Goal: Information Seeking & Learning: Learn about a topic

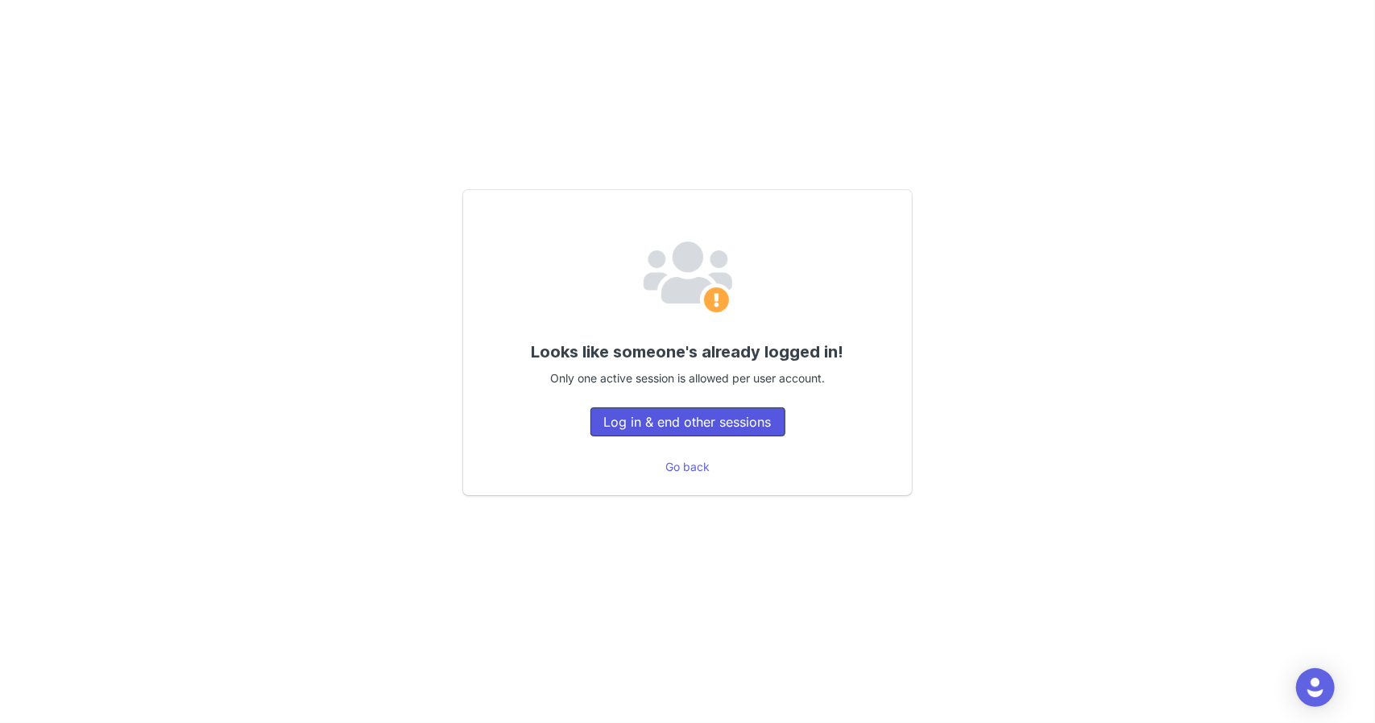
click at [659, 431] on button "Log in & end other sessions" at bounding box center [687, 422] width 195 height 29
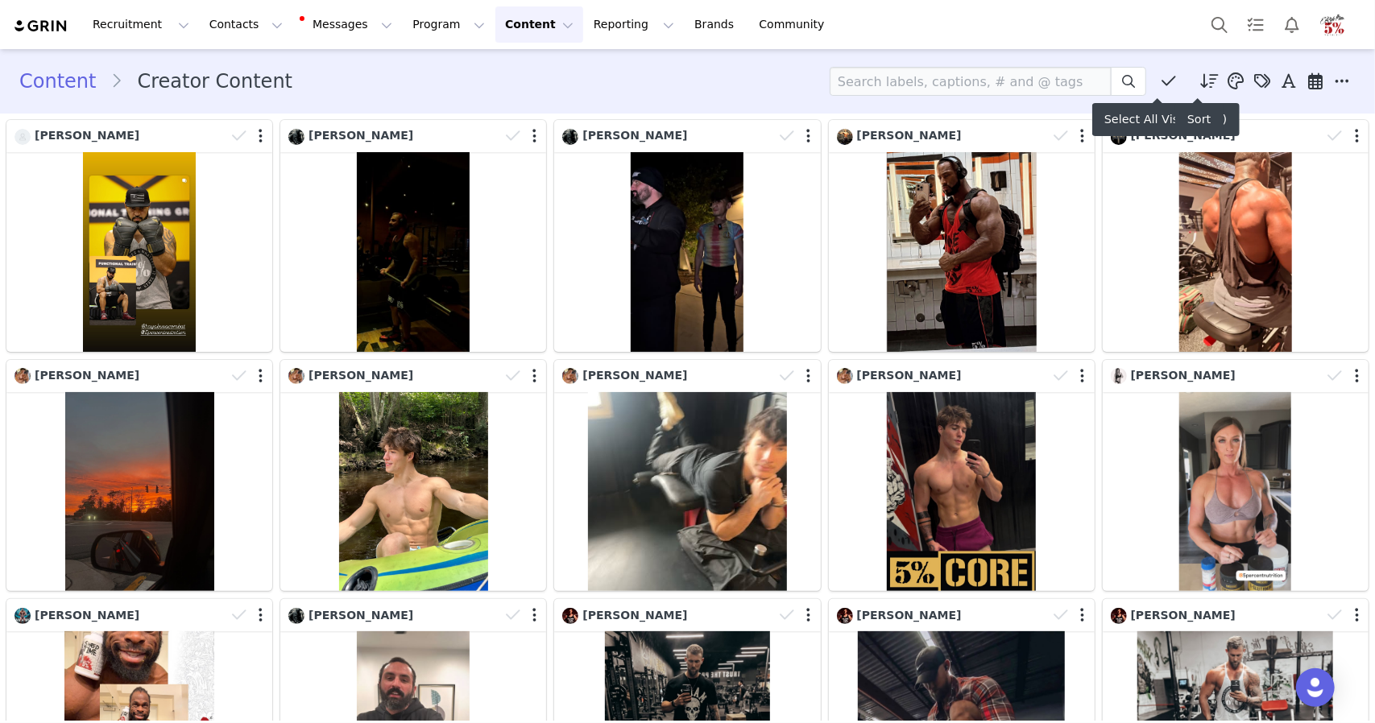
click at [1208, 84] on span at bounding box center [1210, 81] width 24 height 24
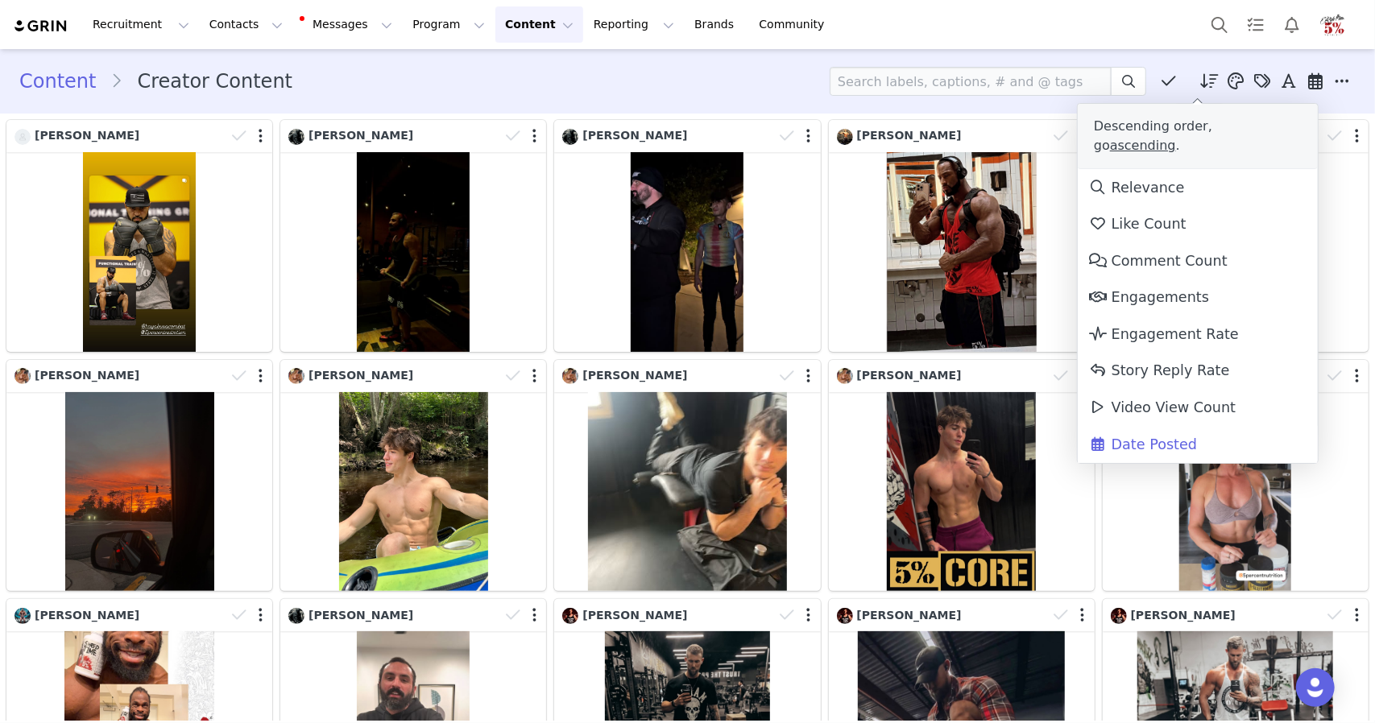
click at [1200, 84] on icon at bounding box center [1209, 81] width 19 height 16
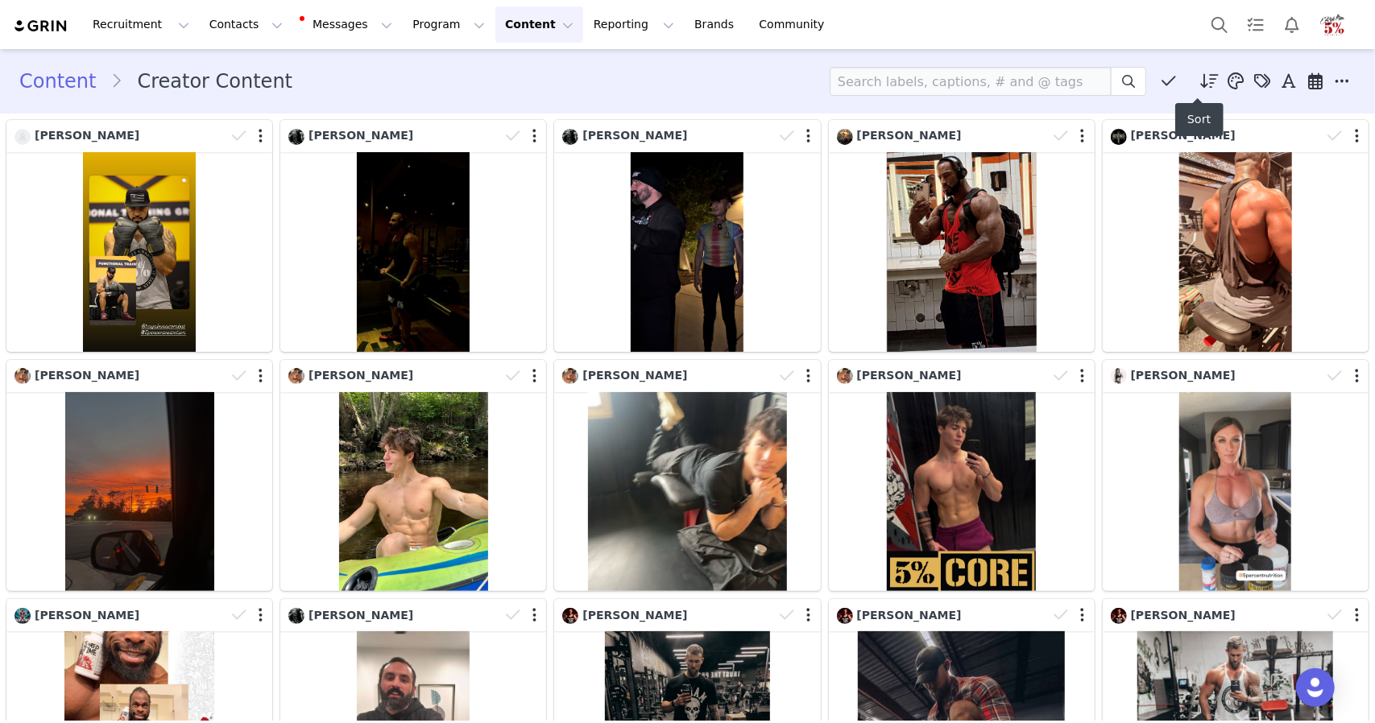
click at [1200, 84] on icon at bounding box center [1209, 81] width 19 height 16
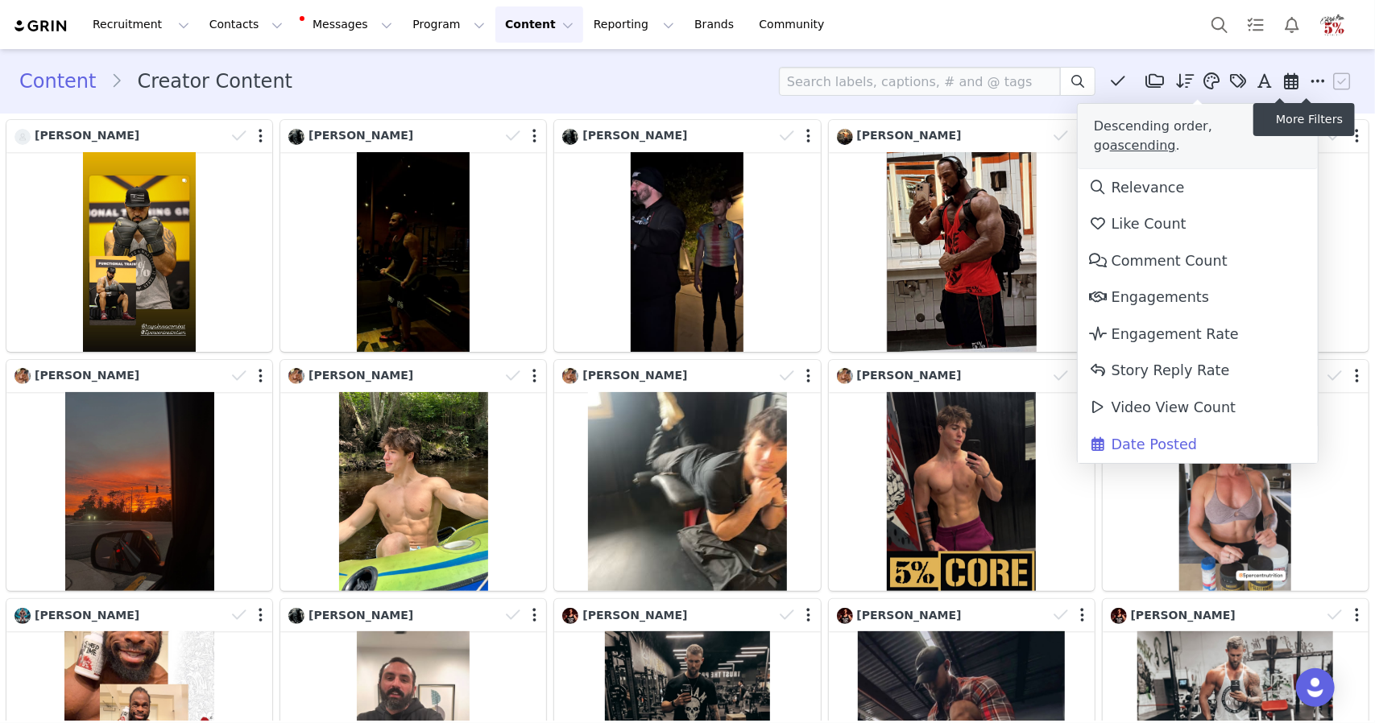
click at [1311, 81] on icon at bounding box center [1318, 81] width 14 height 16
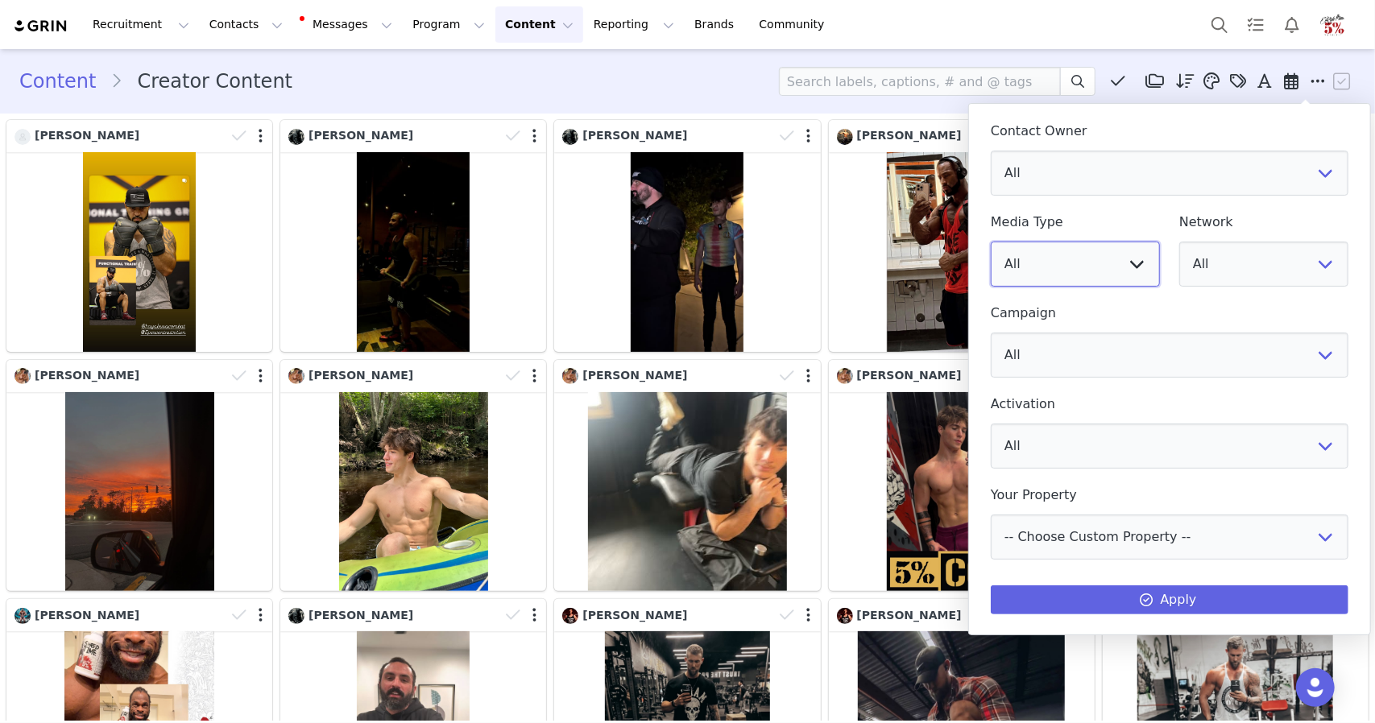
click at [1132, 256] on select "All Image Video" at bounding box center [1075, 264] width 169 height 45
select select "video"
click at [991, 242] on select "All Image Video" at bounding box center [1075, 264] width 169 height 45
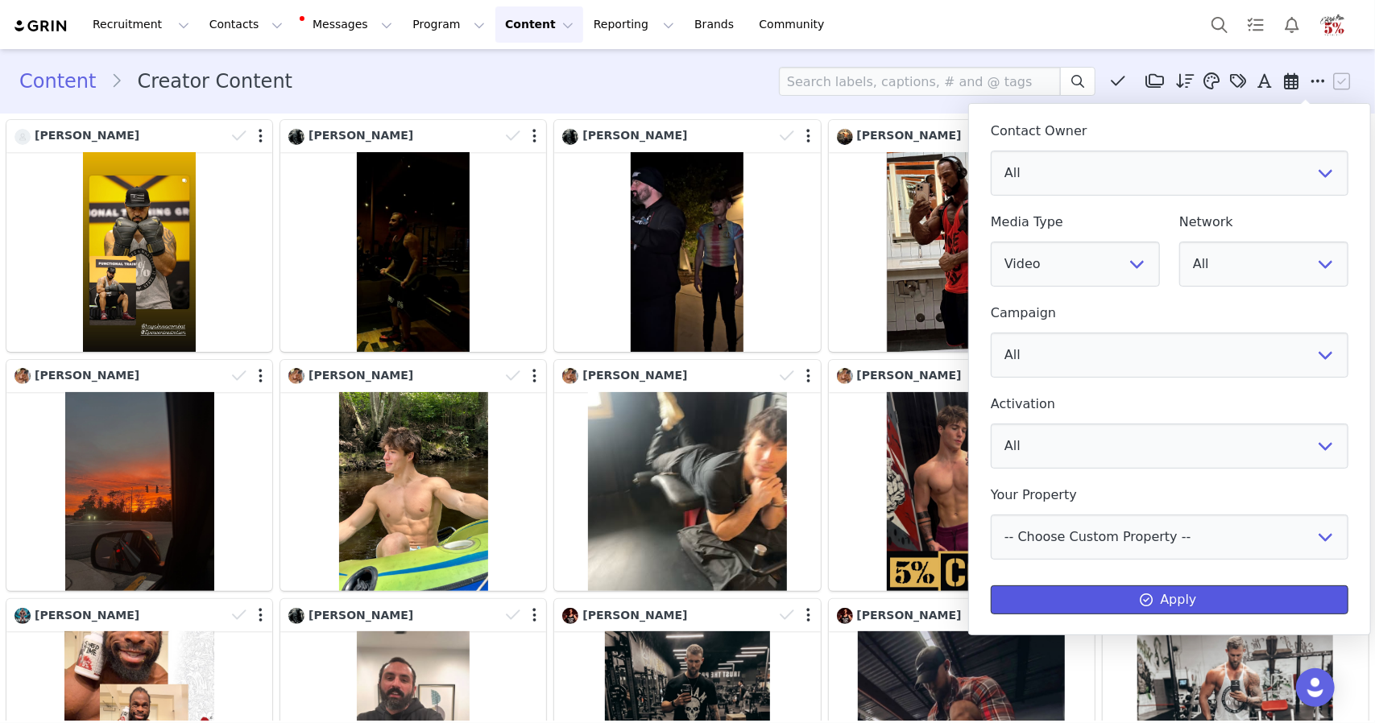
click at [1120, 605] on button "Apply" at bounding box center [1170, 600] width 358 height 29
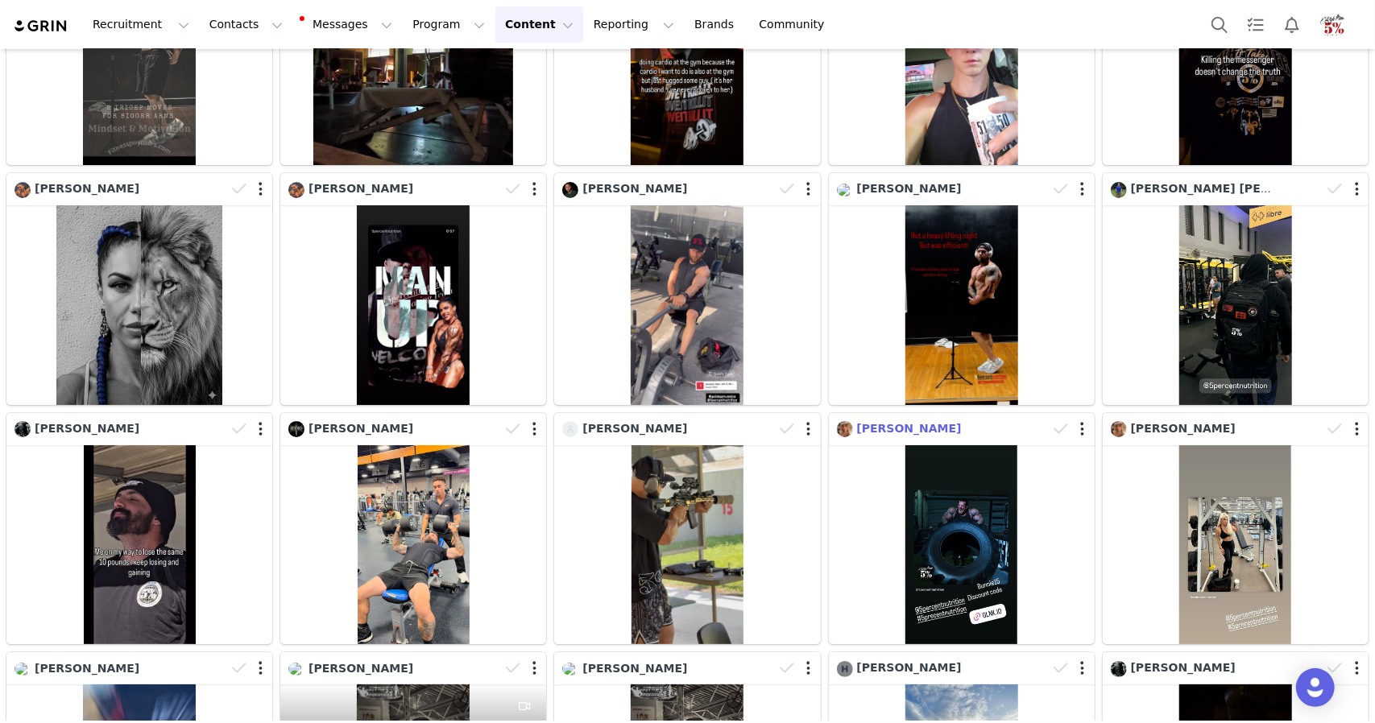
scroll to position [4021, 0]
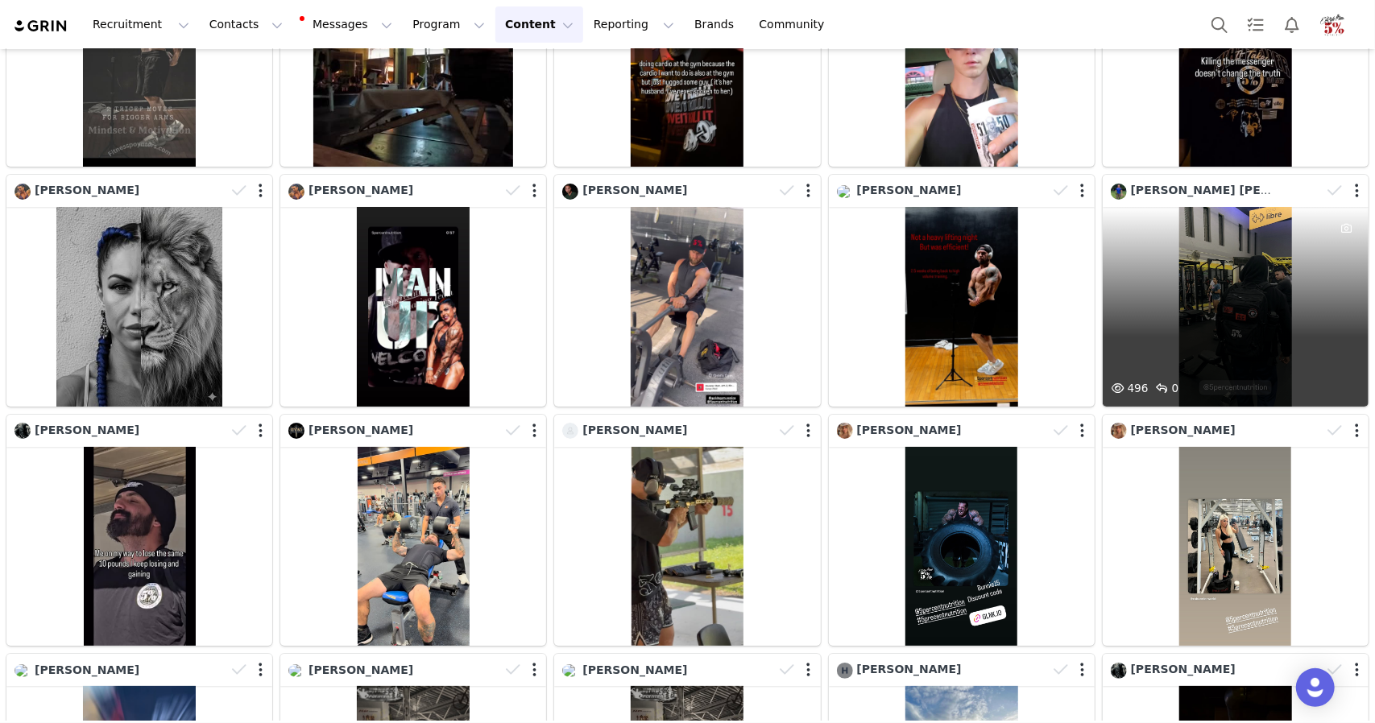
click at [1231, 267] on div "496 0" at bounding box center [1236, 307] width 266 height 200
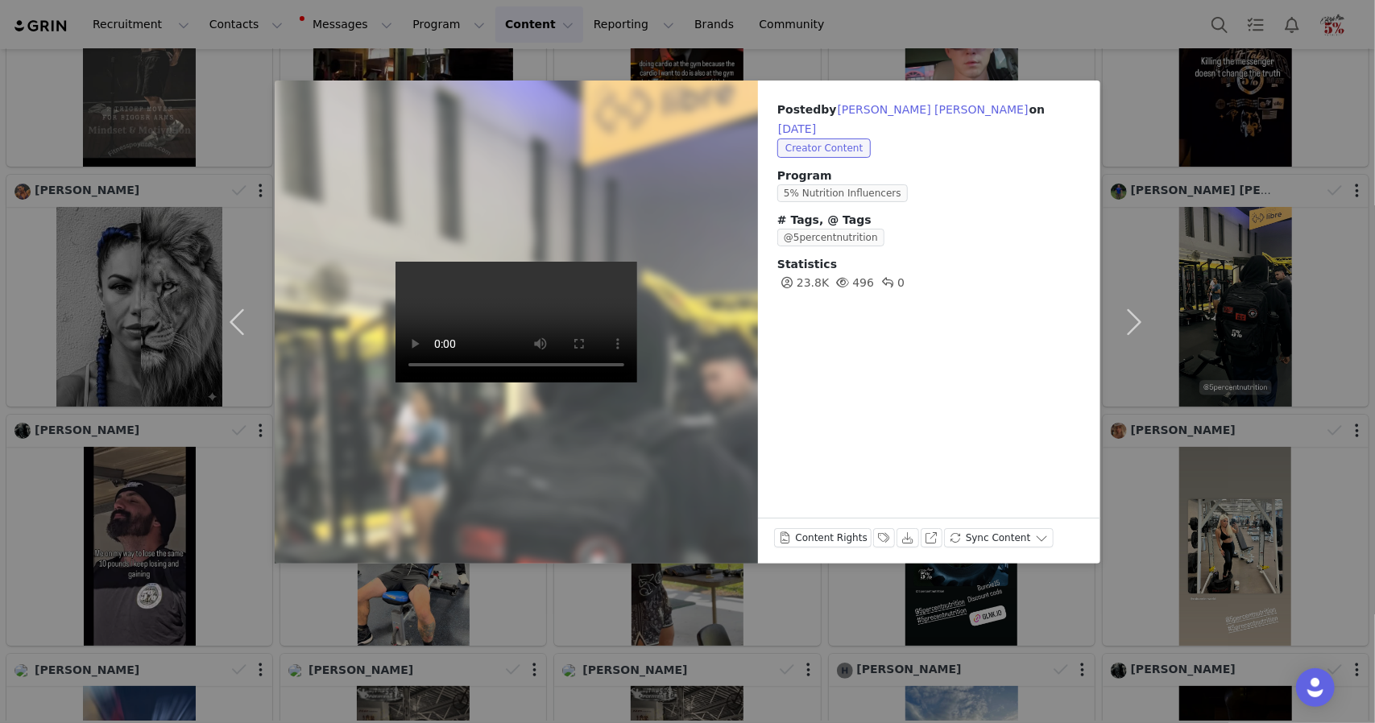
click at [1323, 234] on div "Posted by [PERSON_NAME] [PERSON_NAME] on [DATE] Creator Content Program 5% Nutr…" at bounding box center [687, 361] width 1375 height 723
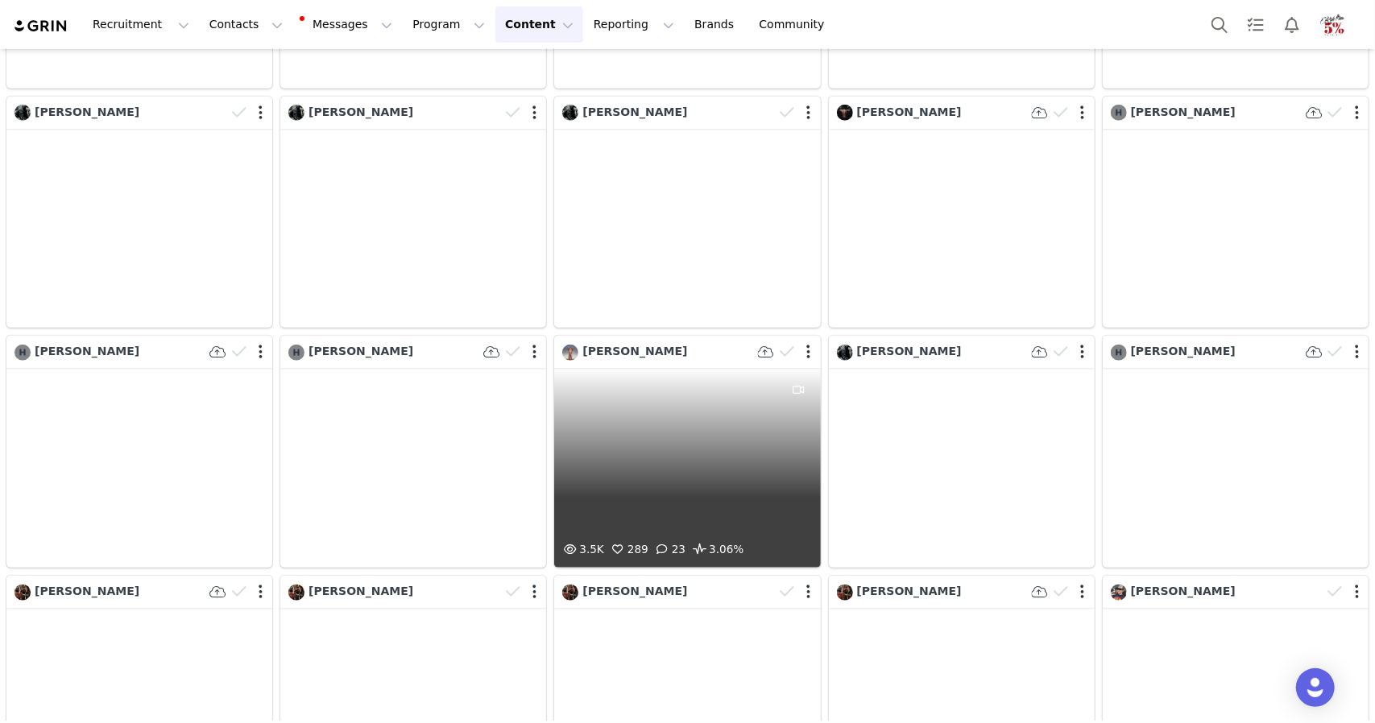
scroll to position [25675, 0]
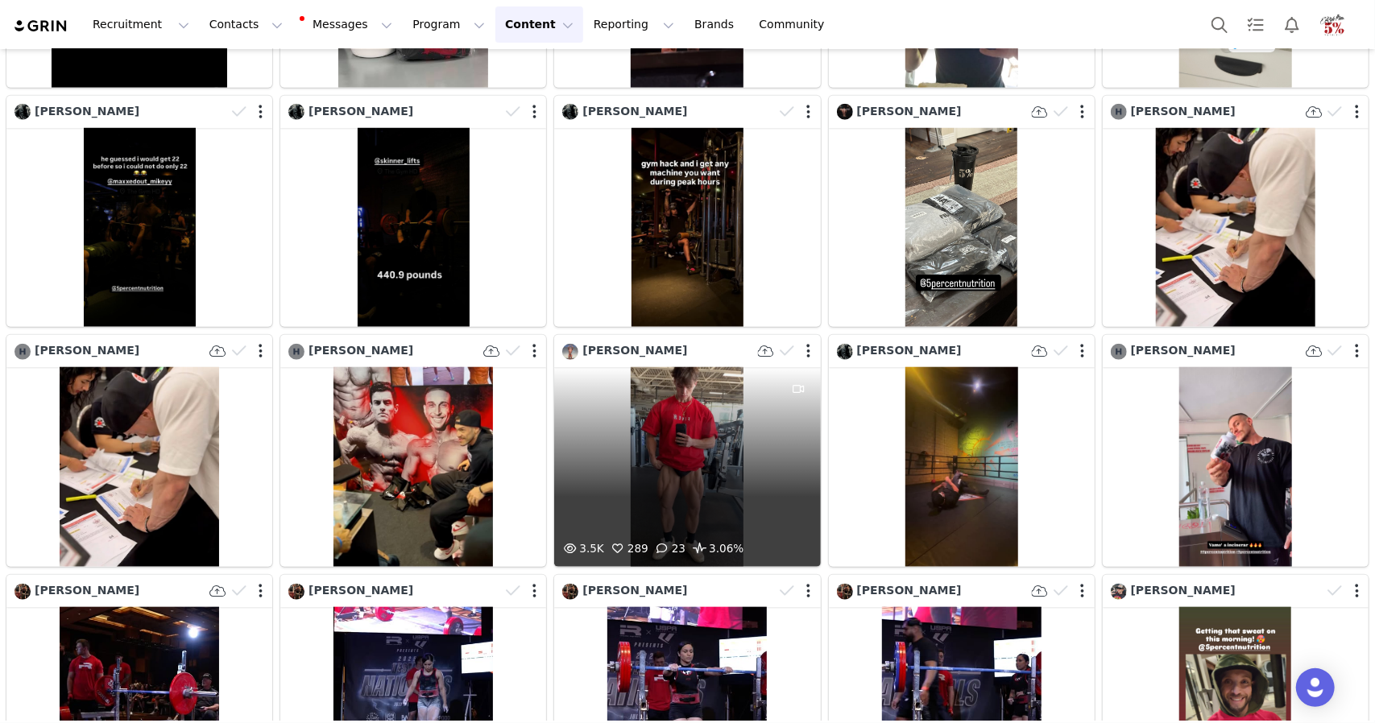
click at [735, 367] on div "3.5K 289 23 3.06%" at bounding box center [687, 467] width 266 height 200
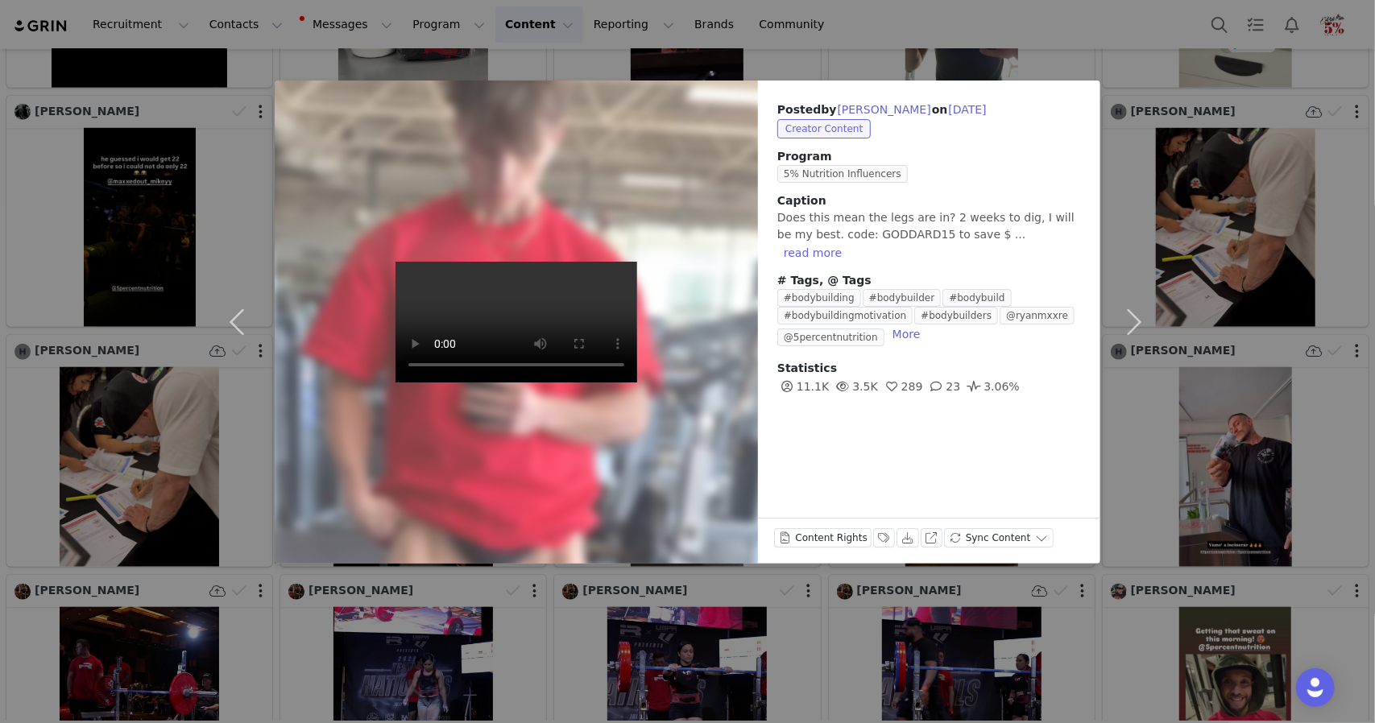
click at [1178, 308] on div "Posted by [PERSON_NAME] on [DATE] Creator Content Program 5% Nutrition Influenc…" at bounding box center [687, 361] width 1375 height 723
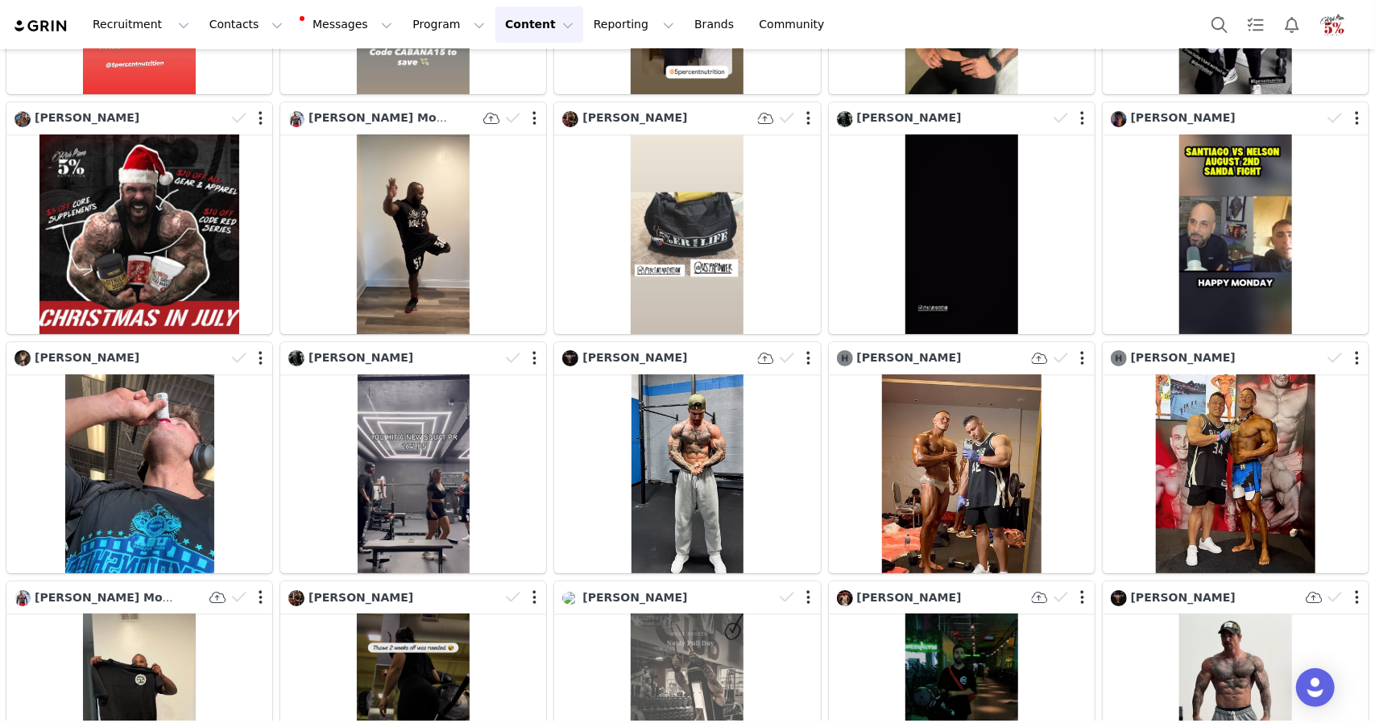
scroll to position [0, 0]
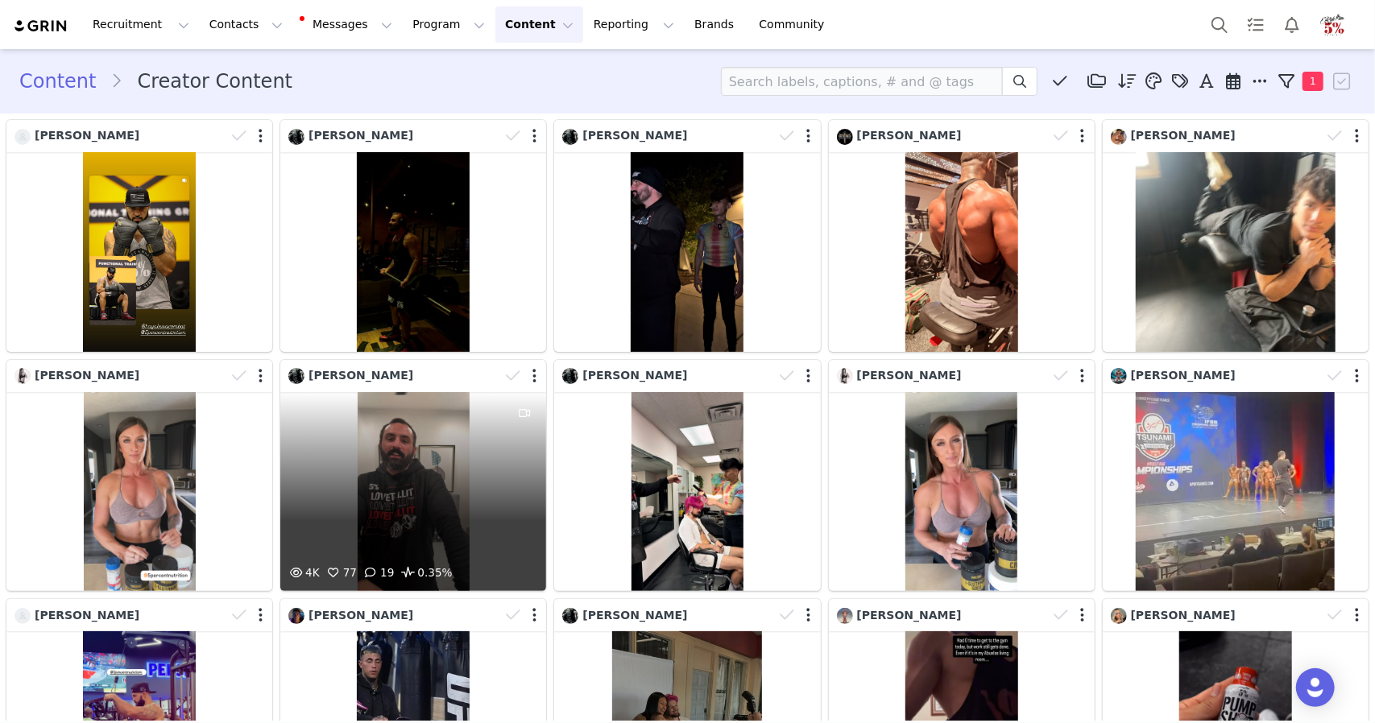
click at [396, 453] on div "4K 77 19 0.35%" at bounding box center [413, 492] width 266 height 200
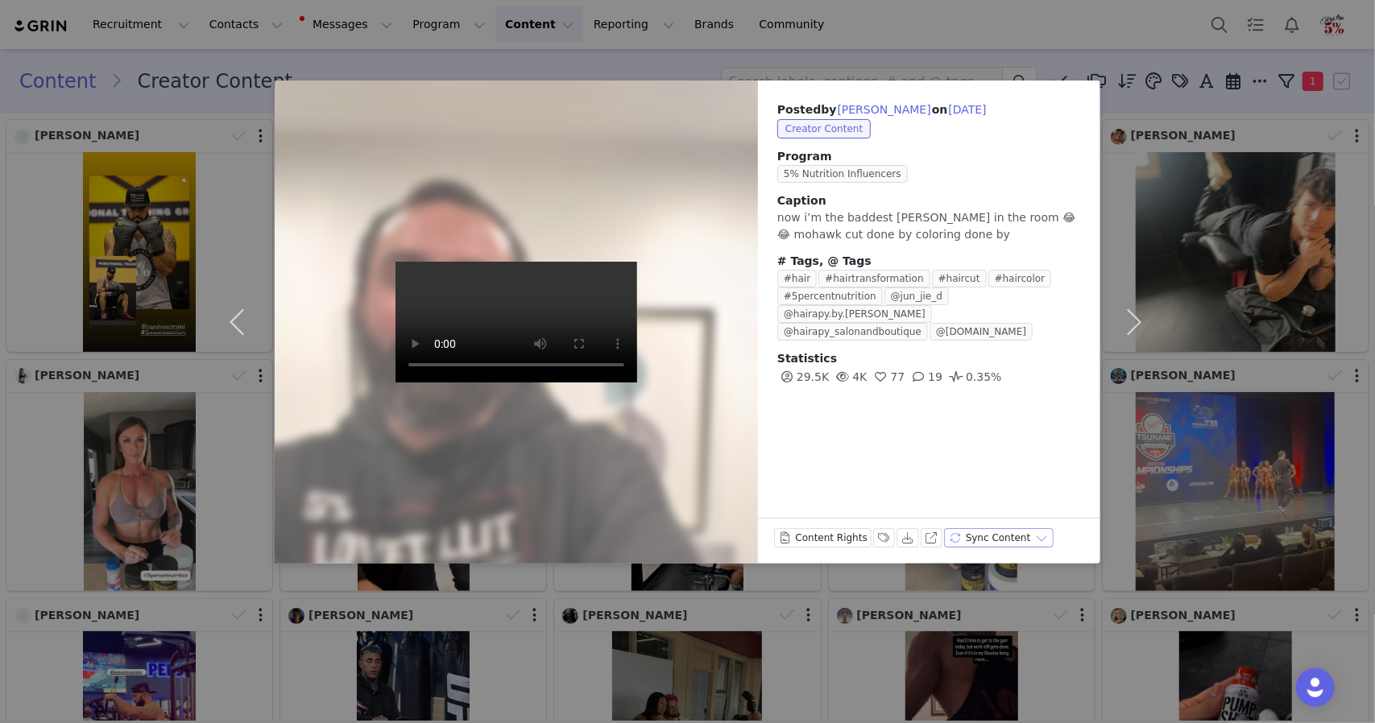
click at [1018, 540] on button "Sync Content" at bounding box center [999, 537] width 110 height 19
click at [896, 537] on button "Download" at bounding box center [907, 537] width 23 height 19
click at [1213, 296] on div "Posted by [PERSON_NAME] on [DATE] Creator Content Program 5% Nutrition Influenc…" at bounding box center [687, 361] width 1375 height 723
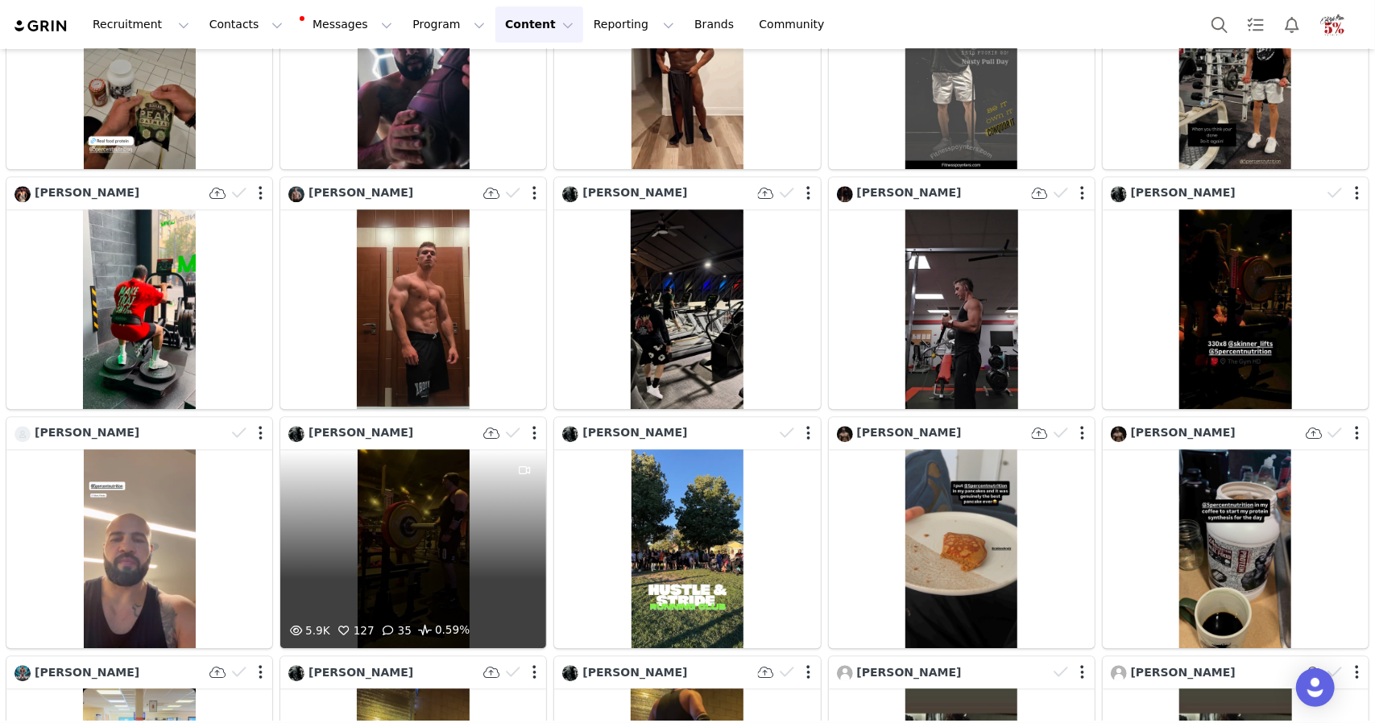
scroll to position [23599, 0]
